Goal: Task Accomplishment & Management: Use online tool/utility

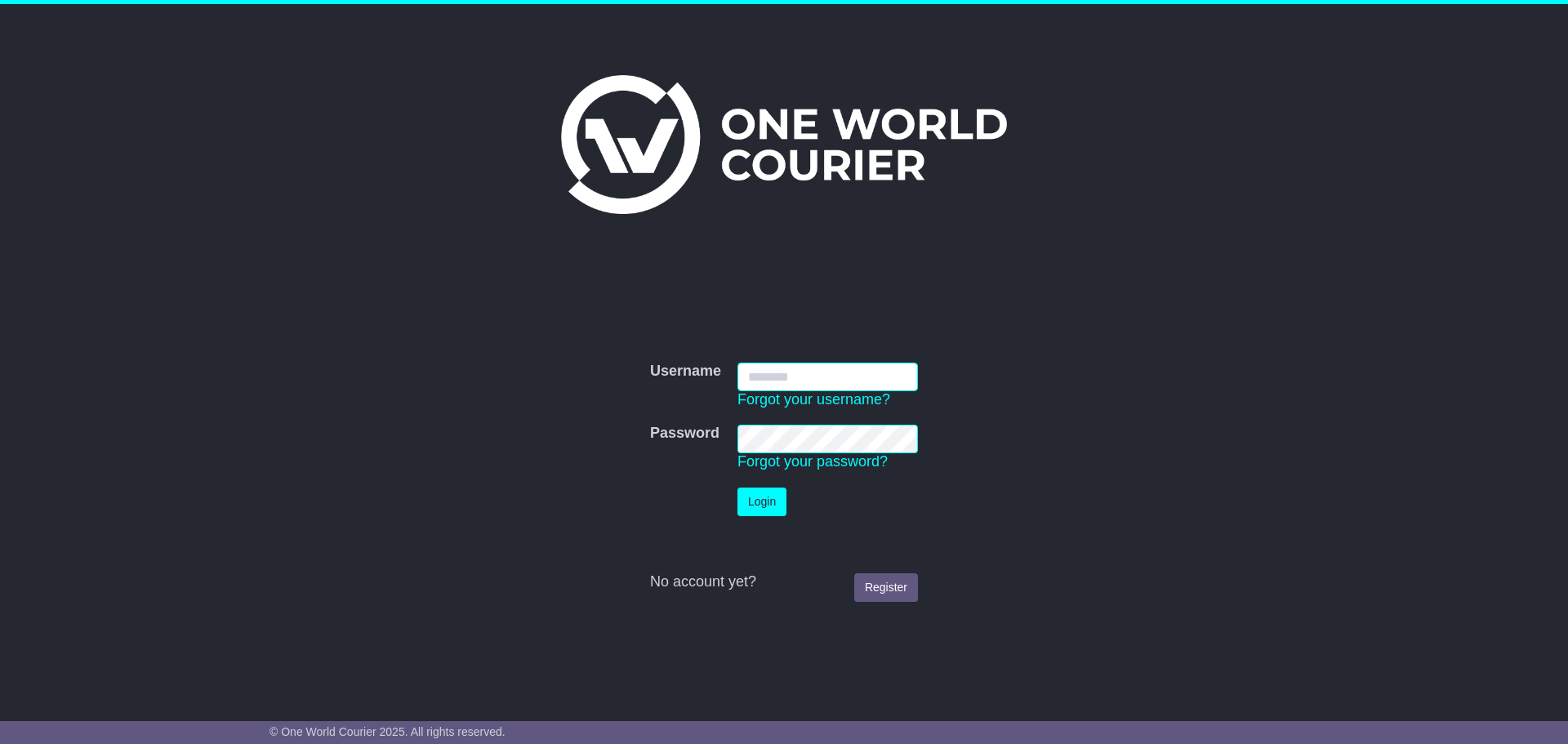
click at [834, 383] on input "Username" at bounding box center [828, 377] width 181 height 29
type input "**********"
click at [777, 502] on button "Login" at bounding box center [761, 502] width 49 height 29
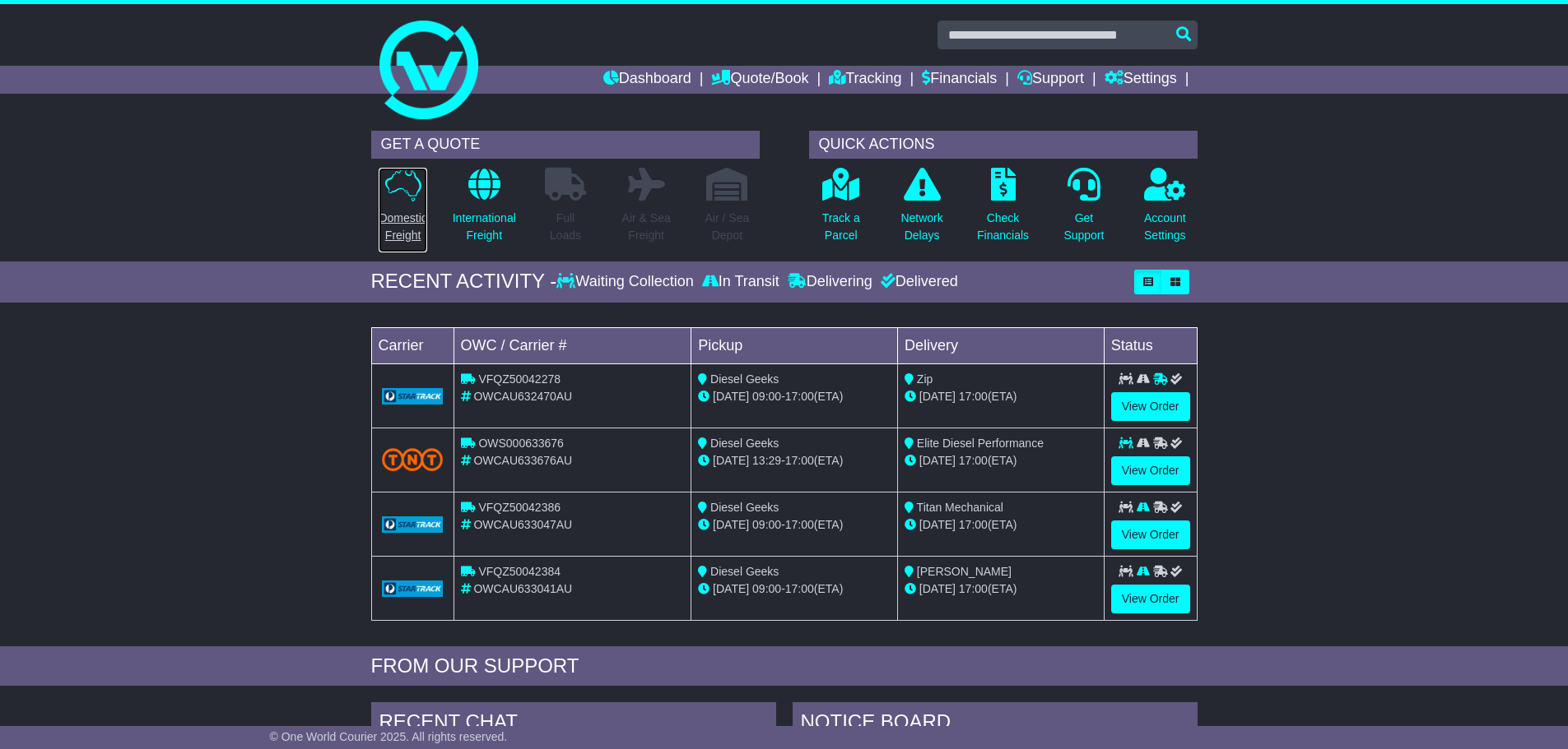
click at [412, 217] on p "Domestic Freight" at bounding box center [402, 227] width 48 height 35
click at [1172, 538] on link "View Order" at bounding box center [1151, 535] width 79 height 29
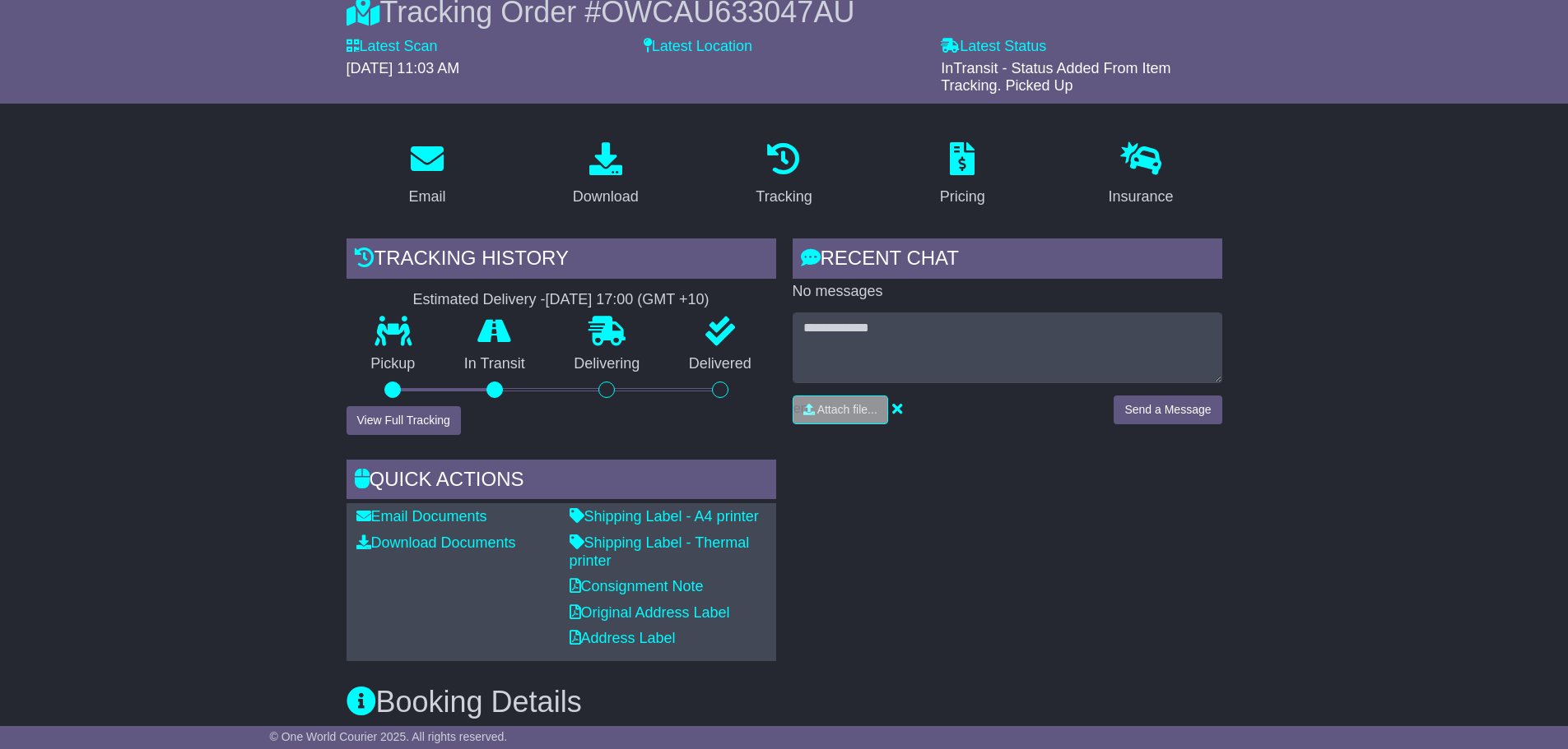
scroll to position [165, 0]
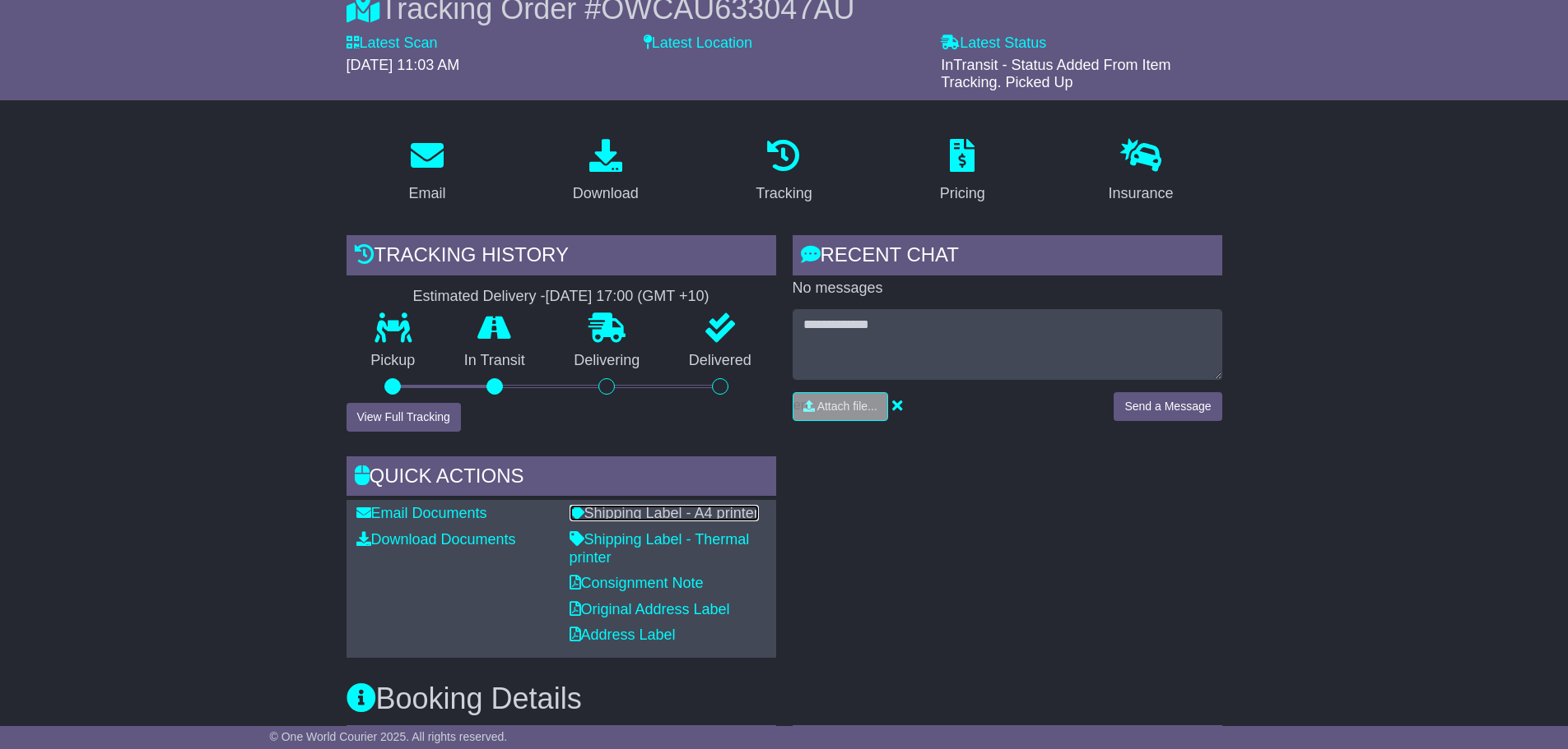
click at [657, 512] on link "Shipping Label - A4 printer" at bounding box center [663, 513] width 189 height 16
